Goal: Information Seeking & Learning: Learn about a topic

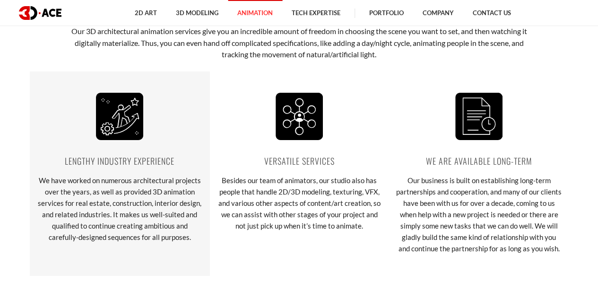
scroll to position [1589, 0]
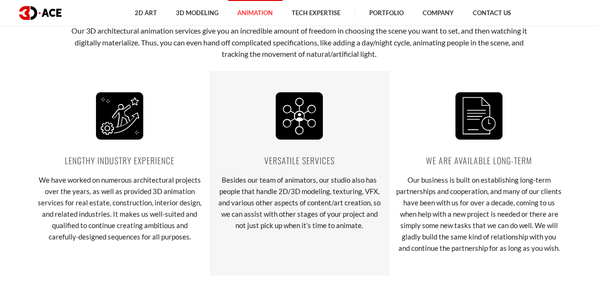
drag, startPoint x: 125, startPoint y: 119, endPoint x: 307, endPoint y: 126, distance: 182.7
click at [307, 126] on div "Lengthy industry experience We have worked on numerous architectural projects o…" at bounding box center [299, 173] width 539 height 204
drag, startPoint x: 307, startPoint y: 126, endPoint x: 303, endPoint y: 123, distance: 5.1
click at [303, 123] on img at bounding box center [299, 115] width 47 height 47
drag, startPoint x: 303, startPoint y: 123, endPoint x: 218, endPoint y: 119, distance: 85.7
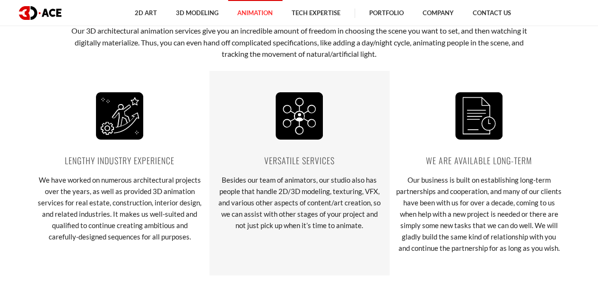
click at [218, 119] on div "Versatile services Besides our team of animators, our studio also has people th…" at bounding box center [300, 173] width 180 height 204
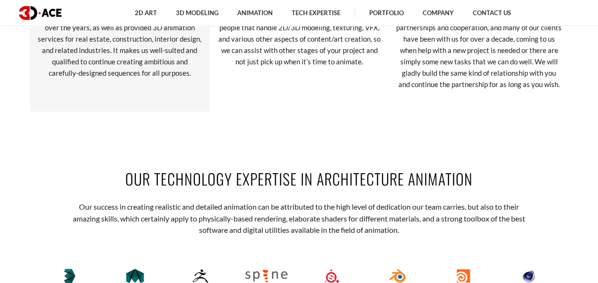
scroll to position [1715, 0]
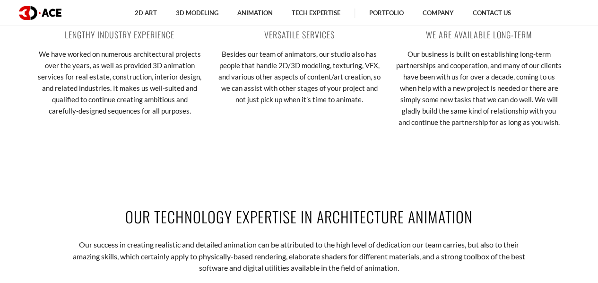
click at [39, 8] on img at bounding box center [40, 13] width 43 height 14
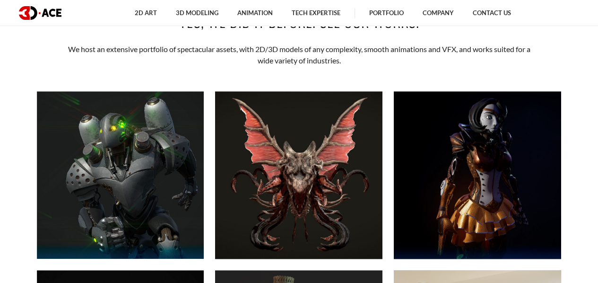
scroll to position [333, 0]
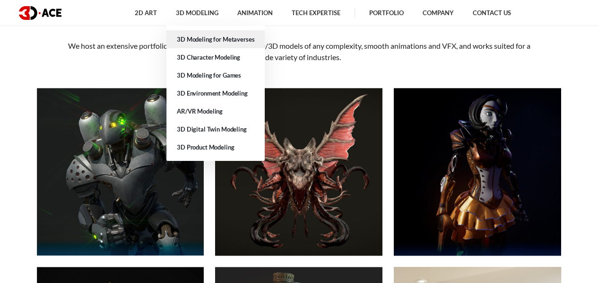
click at [196, 42] on link "3D Modeling for Metaverses" at bounding box center [215, 39] width 98 height 18
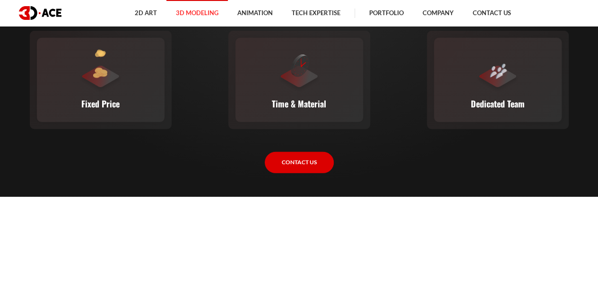
scroll to position [1336, 0]
